Goal: Task Accomplishment & Management: Use online tool/utility

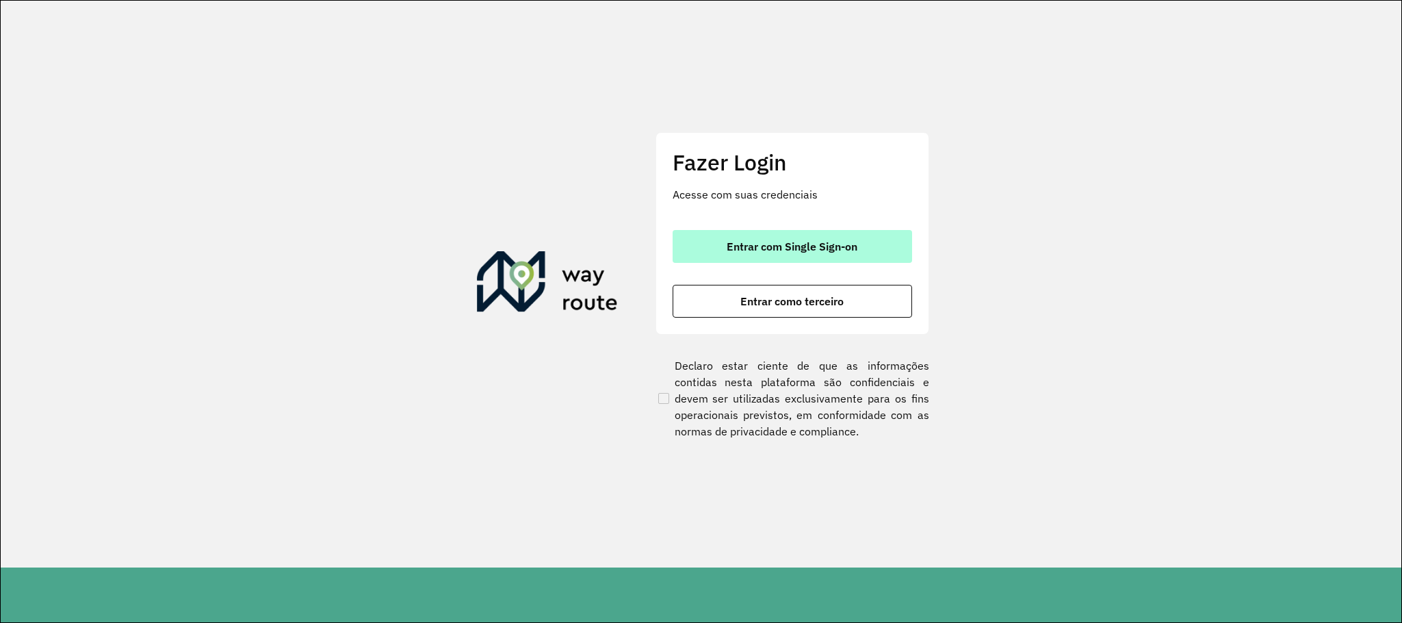
click at [718, 245] on button "Entrar com Single Sign-on" at bounding box center [792, 246] width 239 height 33
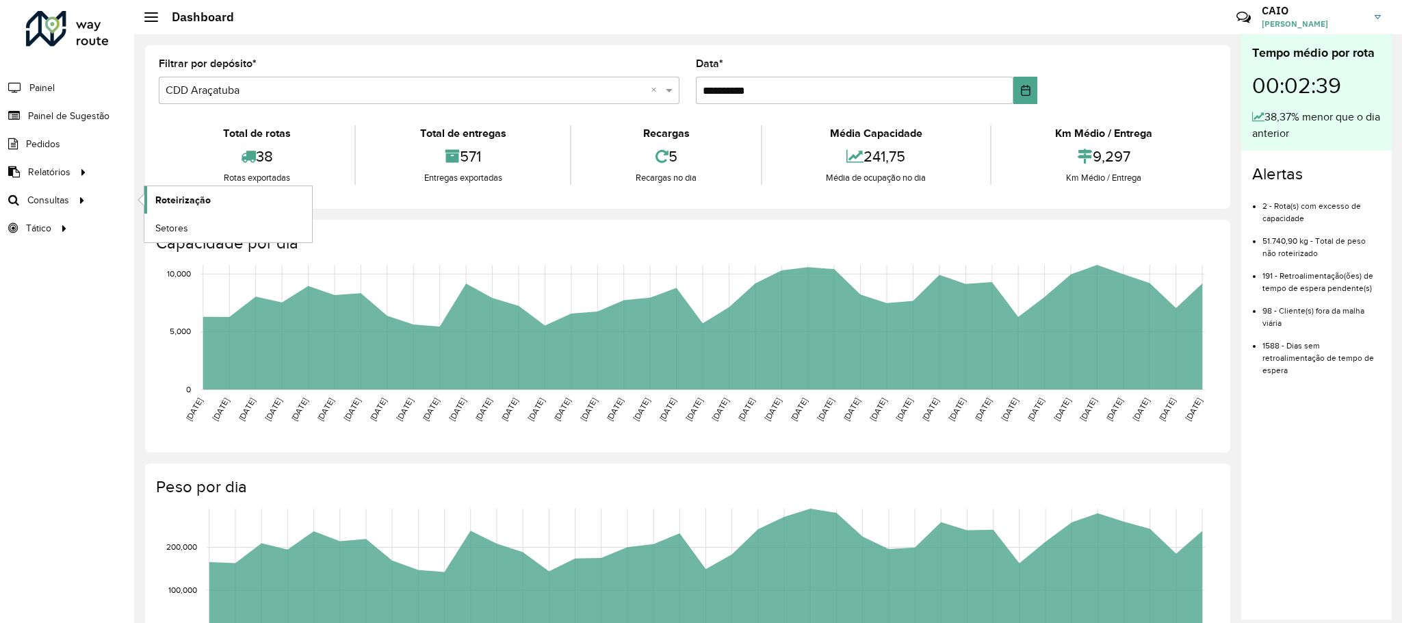
click at [170, 200] on span "Roteirização" at bounding box center [182, 200] width 55 height 14
